Goal: Task Accomplishment & Management: Use online tool/utility

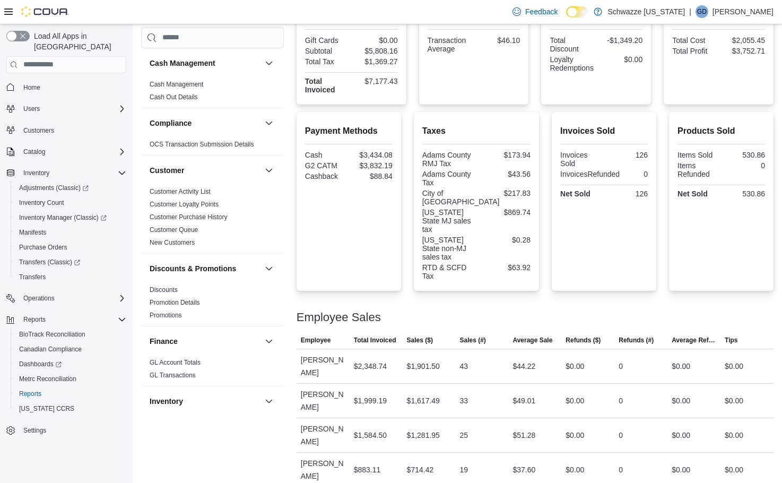
scroll to position [637, 0]
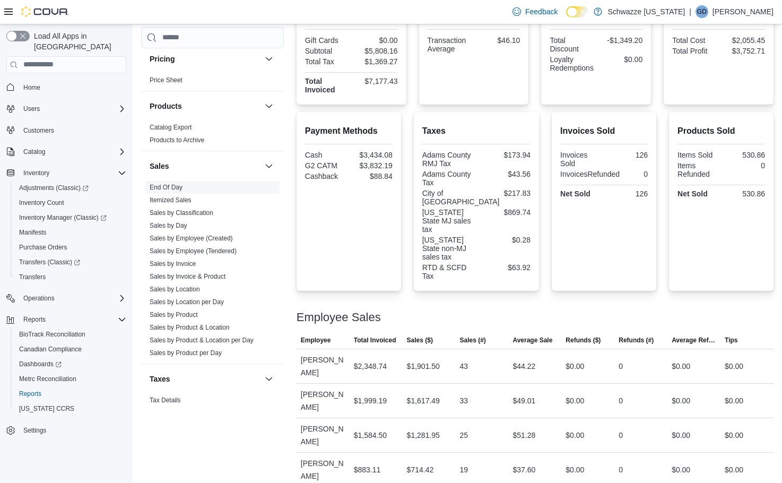
click at [159, 185] on link "End Of Day" at bounding box center [166, 186] width 33 height 7
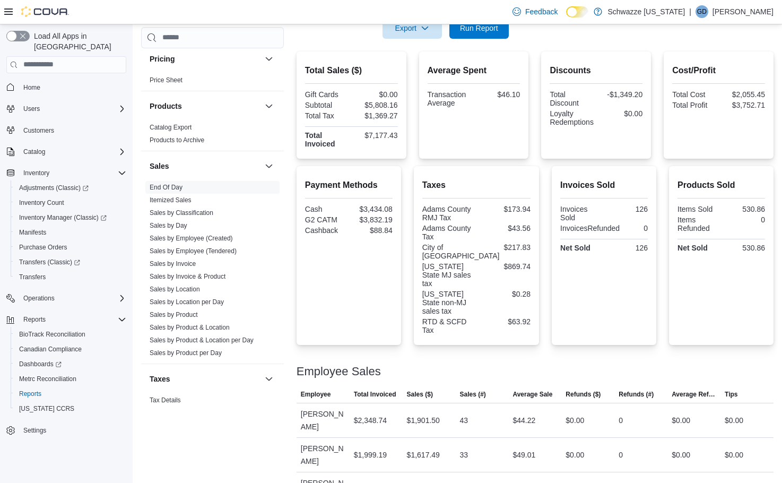
scroll to position [68, 0]
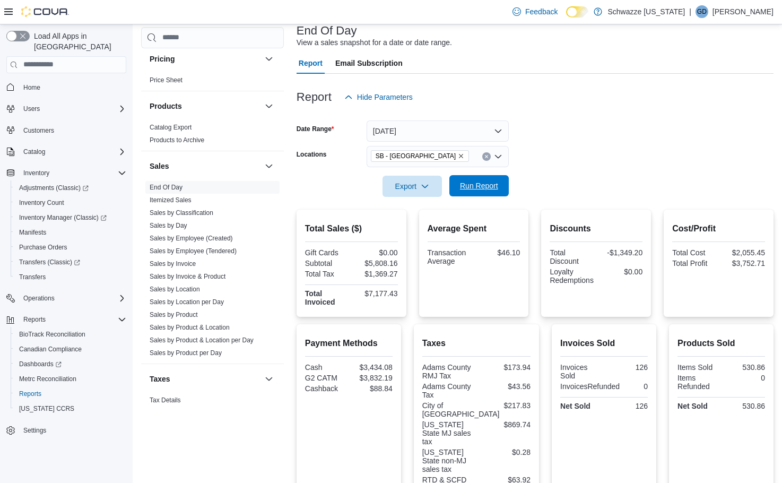
click at [498, 186] on span "Run Report" at bounding box center [479, 185] width 38 height 11
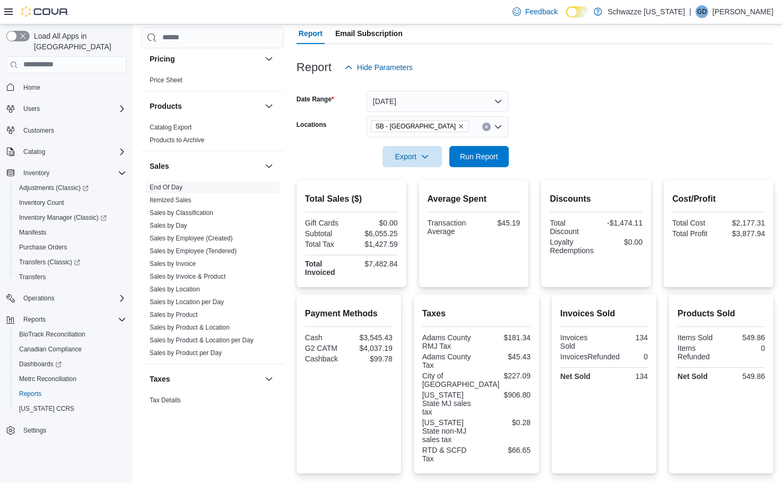
scroll to position [159, 0]
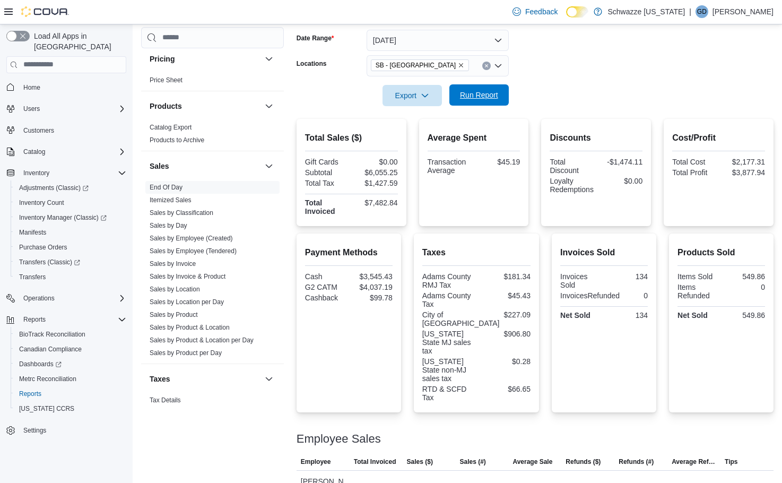
click at [461, 87] on span "Run Report" at bounding box center [479, 94] width 47 height 21
click at [426, 96] on icon "button" at bounding box center [425, 95] width 8 height 8
click at [421, 135] on span "Export to Pdf" at bounding box center [414, 138] width 48 height 8
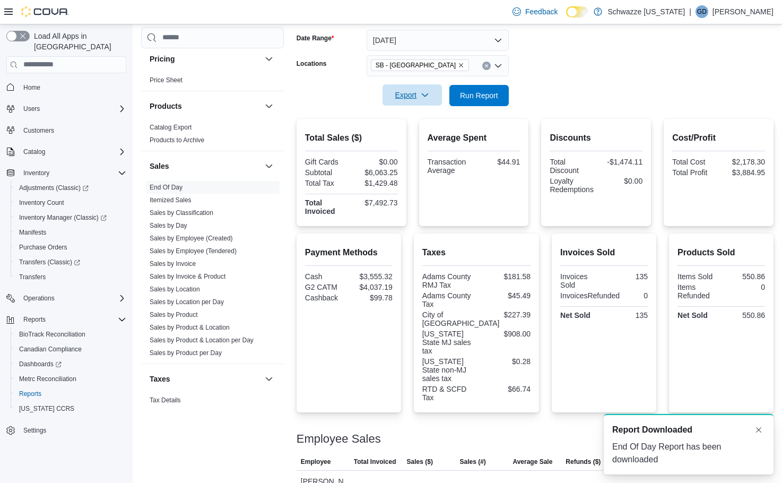
scroll to position [0, 0]
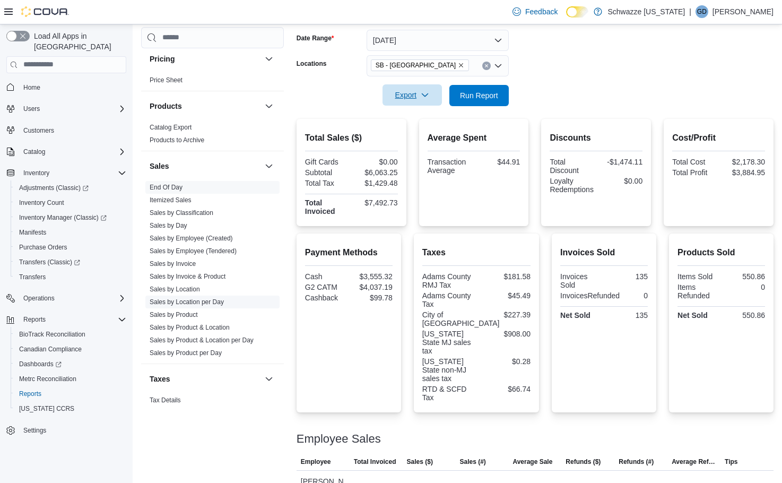
click at [219, 300] on link "Sales by Location per Day" at bounding box center [187, 301] width 74 height 7
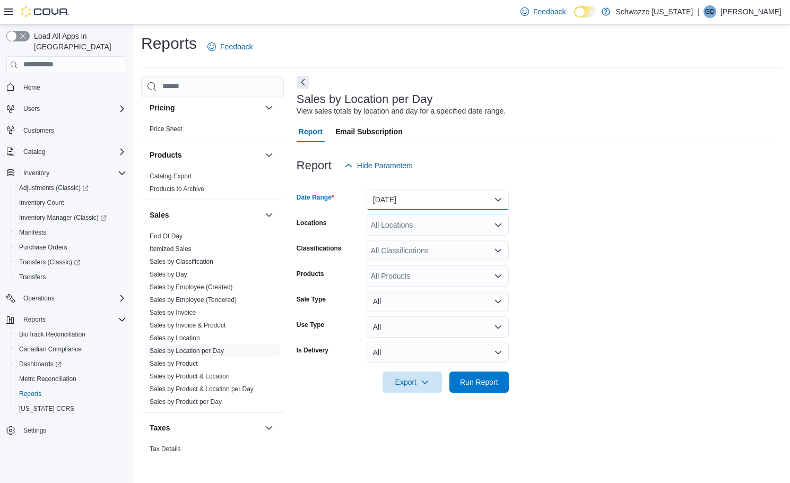
click at [429, 200] on button "[DATE]" at bounding box center [438, 199] width 142 height 21
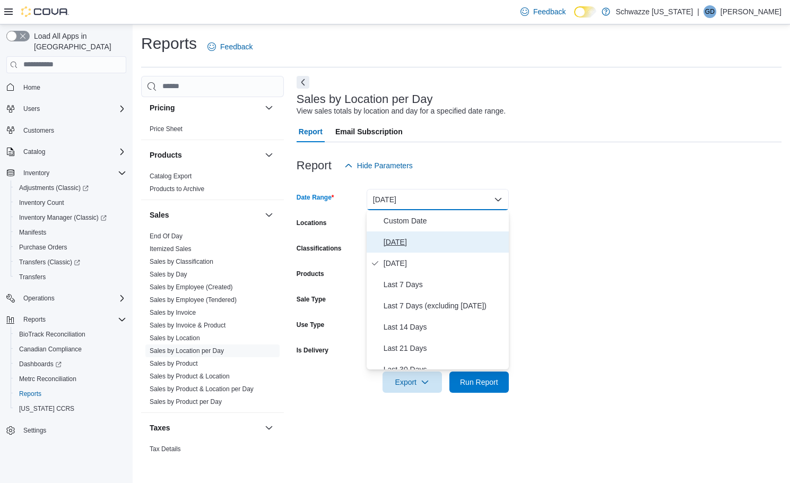
click at [419, 248] on span "[DATE]" at bounding box center [444, 242] width 121 height 13
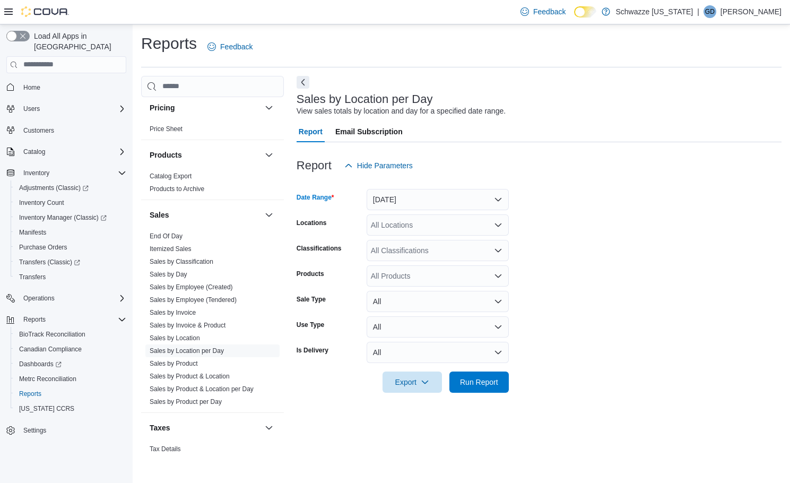
click at [429, 229] on div "All Locations" at bounding box center [438, 224] width 142 height 21
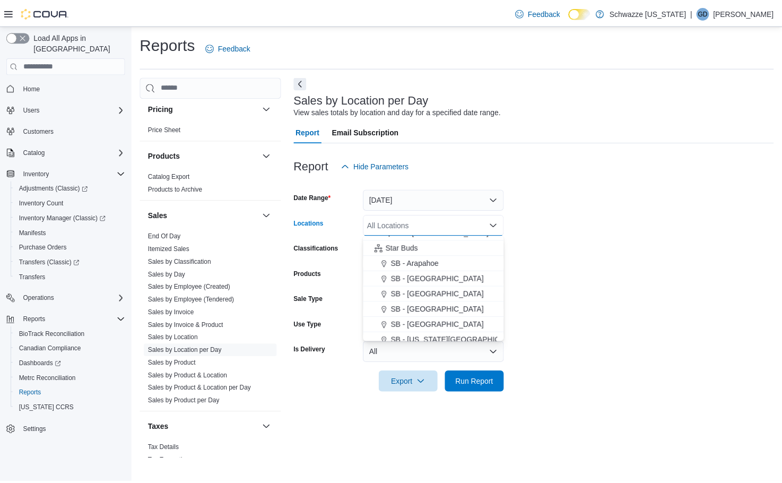
scroll to position [159, 0]
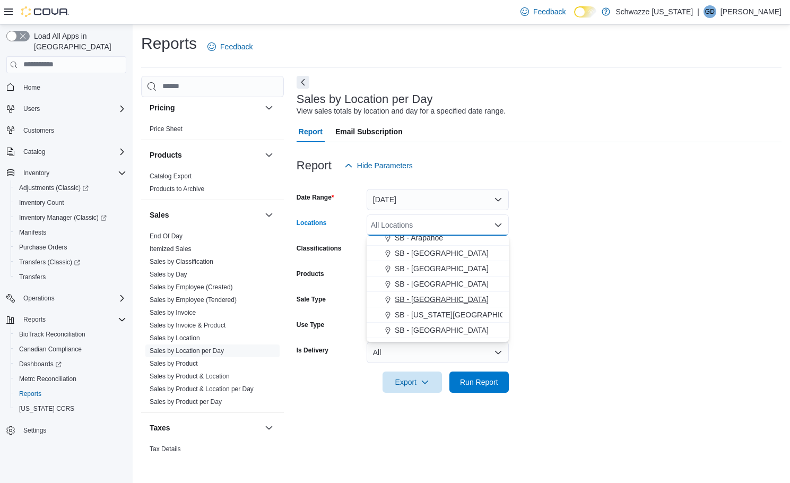
click at [413, 299] on span "SB - [GEOGRAPHIC_DATA]" at bounding box center [442, 299] width 94 height 11
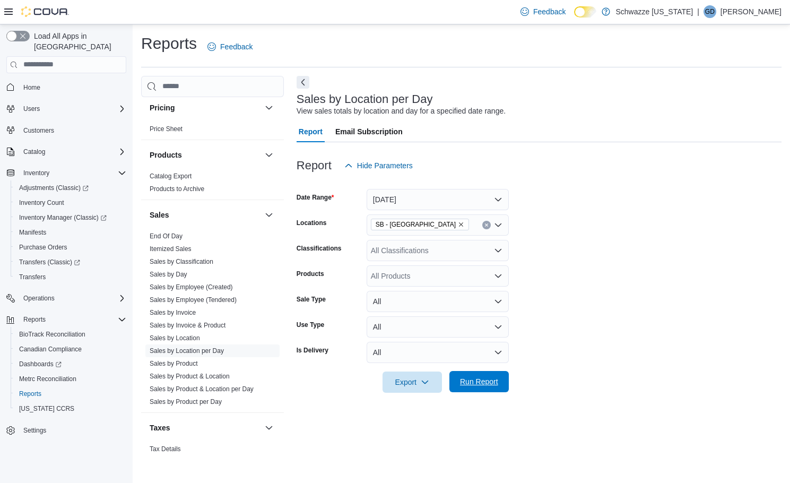
click at [479, 388] on span "Run Report" at bounding box center [479, 381] width 47 height 21
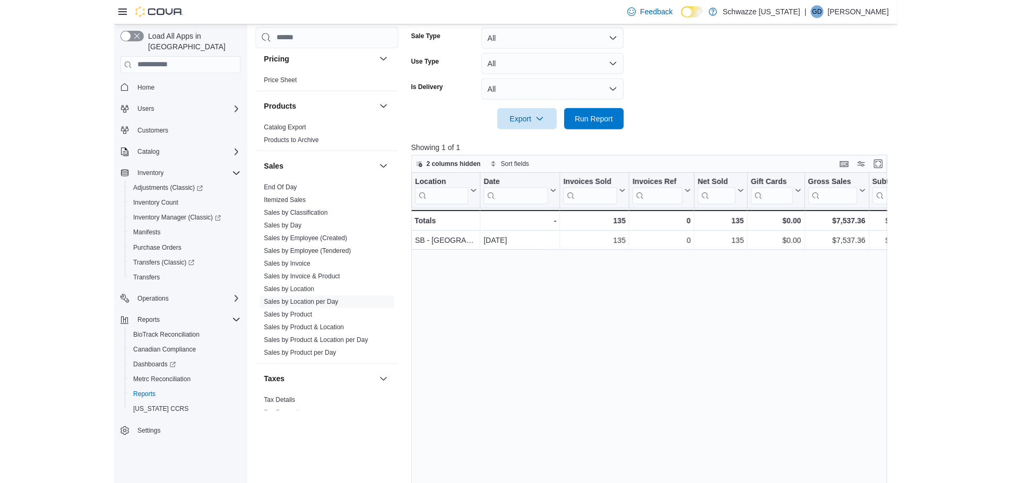
scroll to position [265, 0]
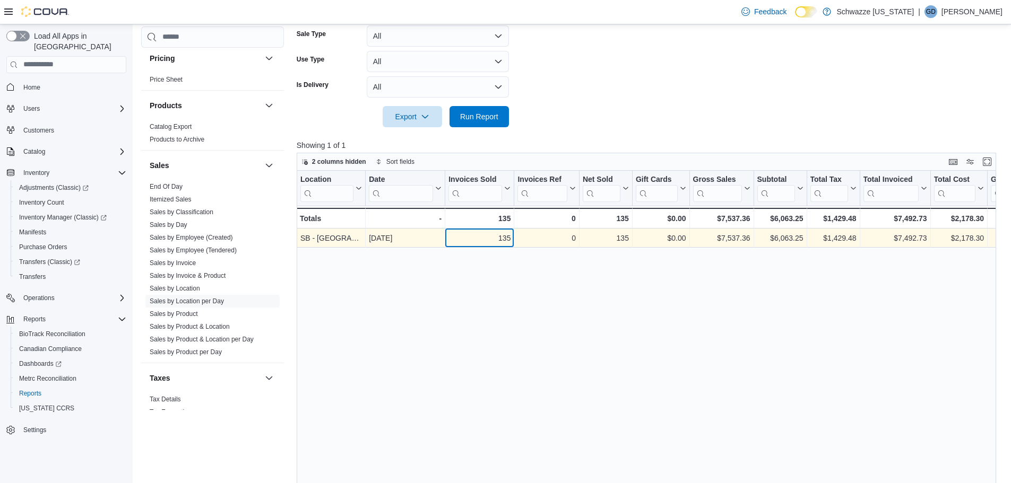
click at [504, 233] on div "135" at bounding box center [479, 238] width 62 height 13
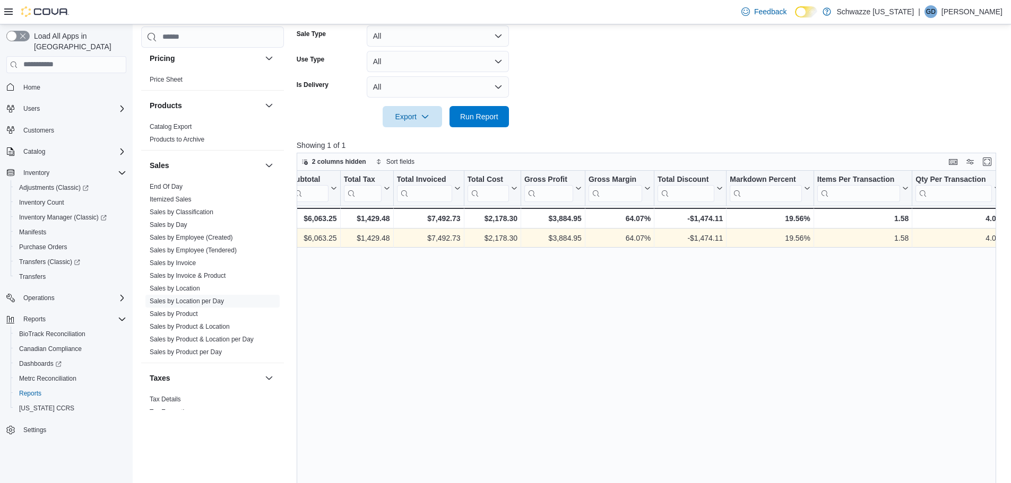
scroll to position [0, 561]
